Goal: Task Accomplishment & Management: Complete application form

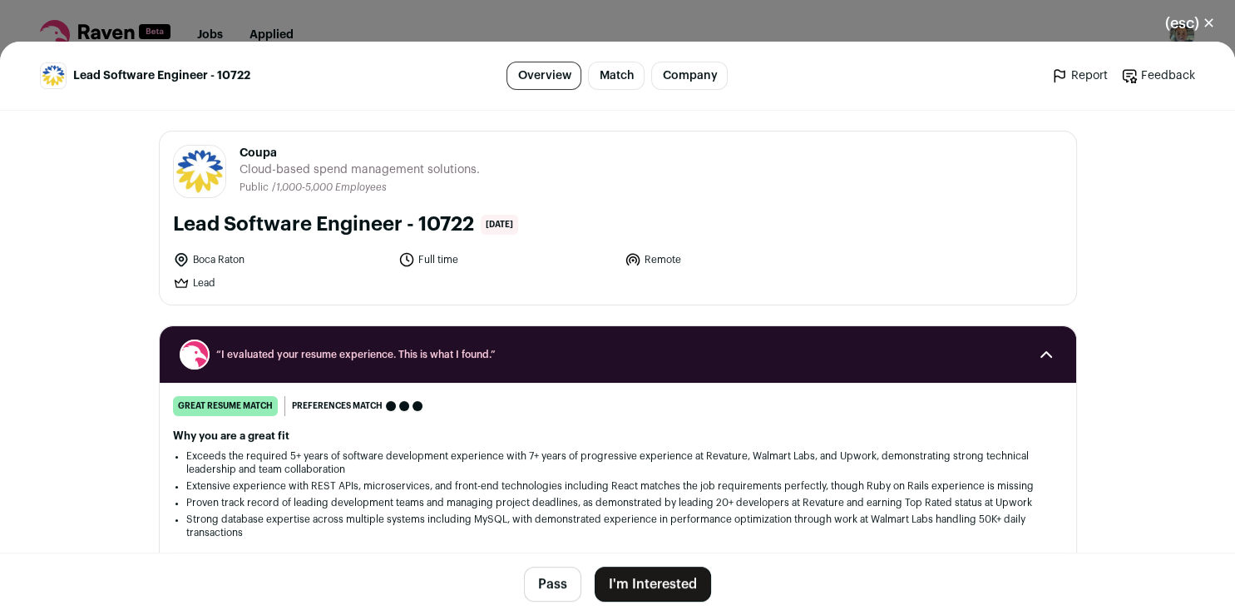
click at [625, 581] on button "I'm Interested" at bounding box center [653, 584] width 116 height 35
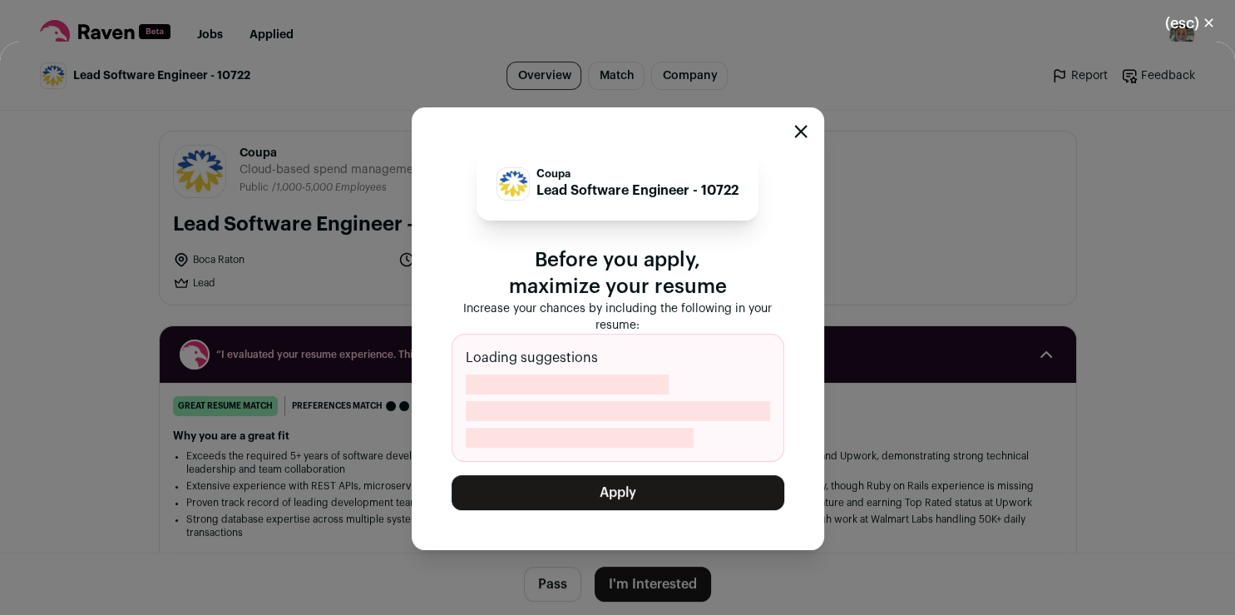
click at [626, 501] on button "Apply" at bounding box center [618, 492] width 333 height 35
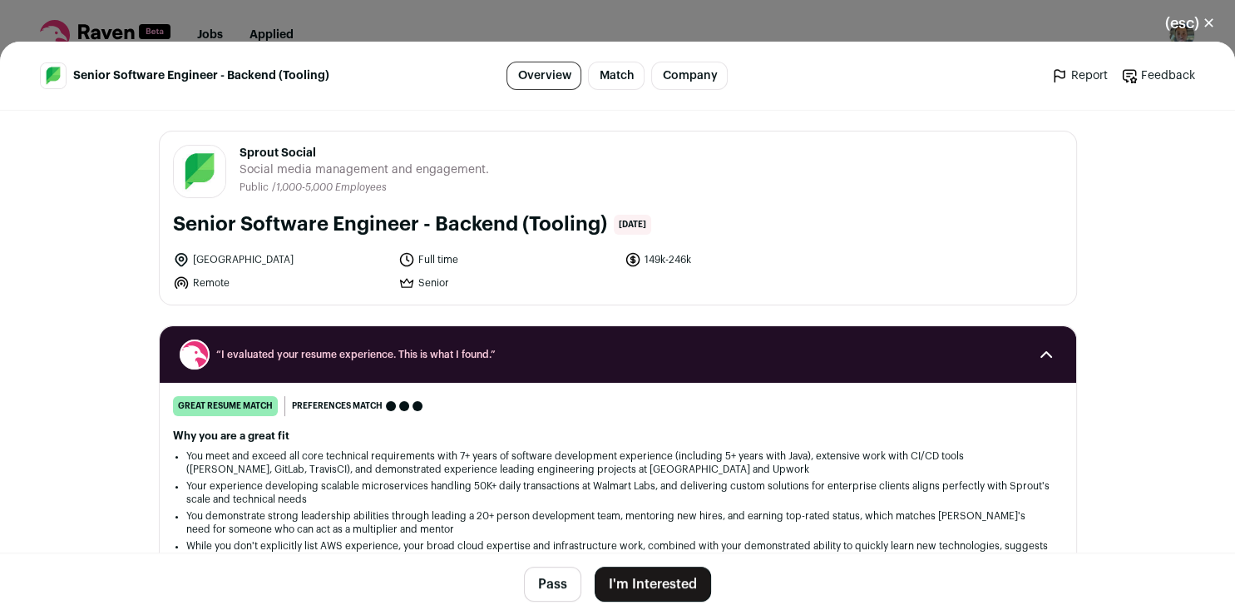
click at [618, 582] on button "I'm Interested" at bounding box center [653, 584] width 116 height 35
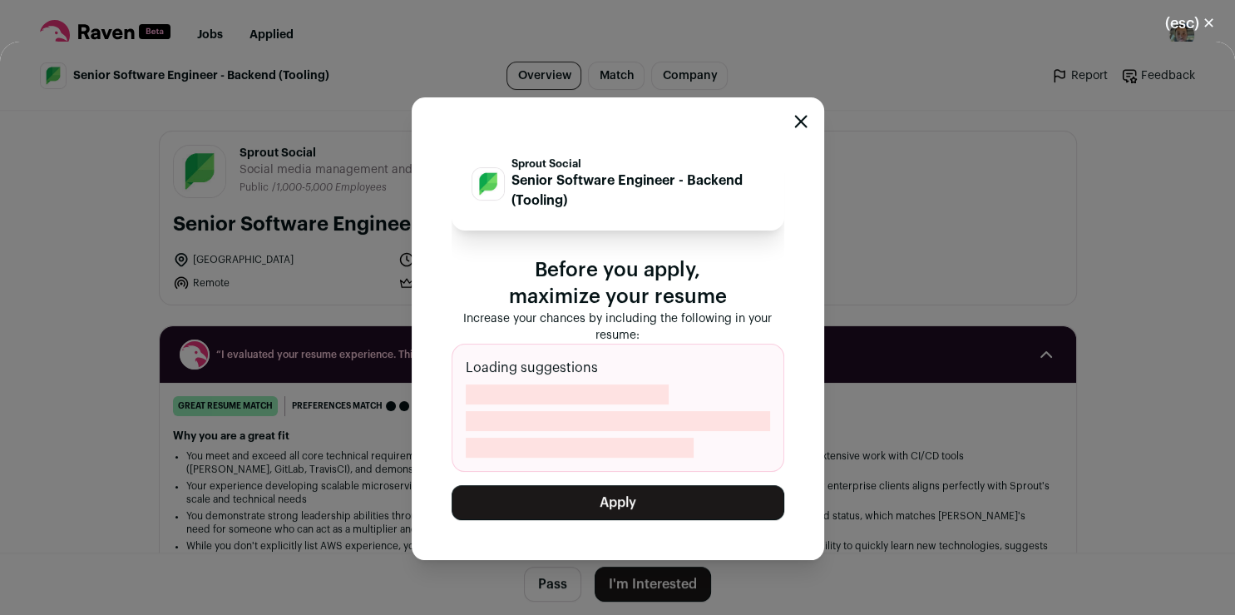
click at [602, 507] on button "Apply" at bounding box center [618, 502] width 333 height 35
